Goal: Task Accomplishment & Management: Manage account settings

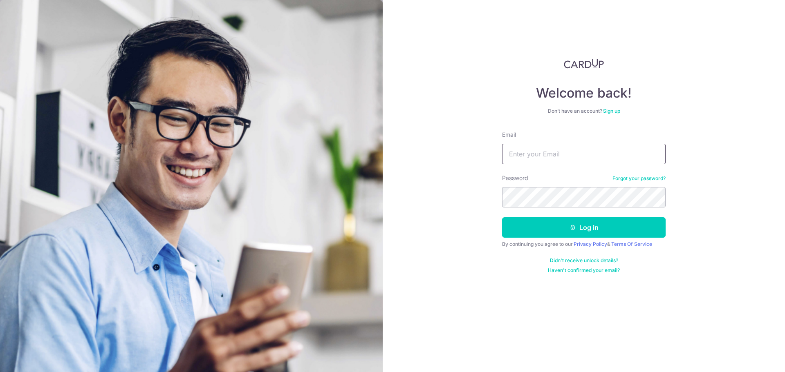
click at [561, 146] on input "Email" at bounding box center [584, 154] width 164 height 20
type input "martinyklee@gmail.com"
click at [608, 228] on button "Log in" at bounding box center [584, 228] width 164 height 20
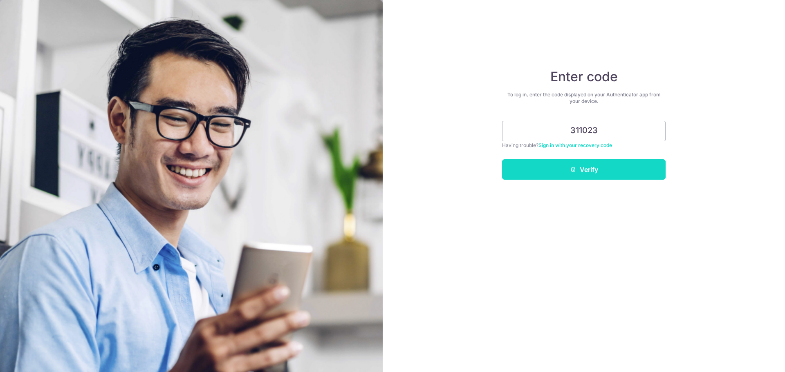
type input "311023"
click at [587, 171] on button "Verify" at bounding box center [584, 169] width 164 height 20
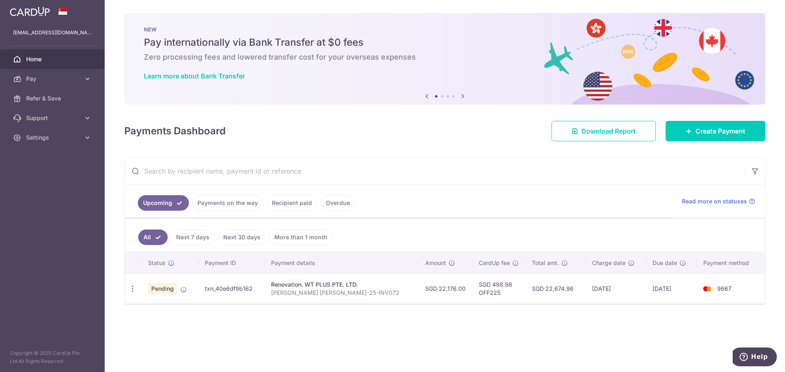
click at [233, 290] on td "txn_40e6df9b162" at bounding box center [231, 289] width 67 height 30
copy td "txn_40e6df9b162"
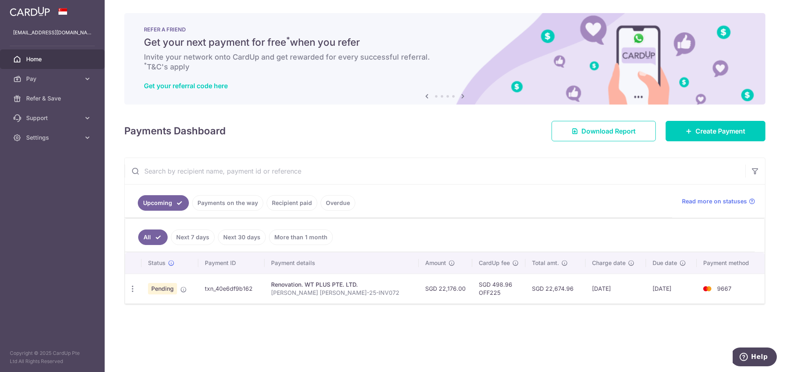
copy td "txn_40e6df9b162"
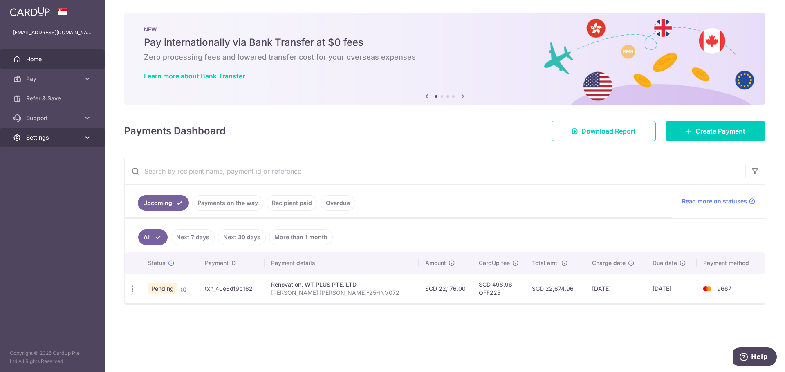
click at [89, 134] on icon at bounding box center [87, 138] width 8 height 8
